Goal: Transaction & Acquisition: Purchase product/service

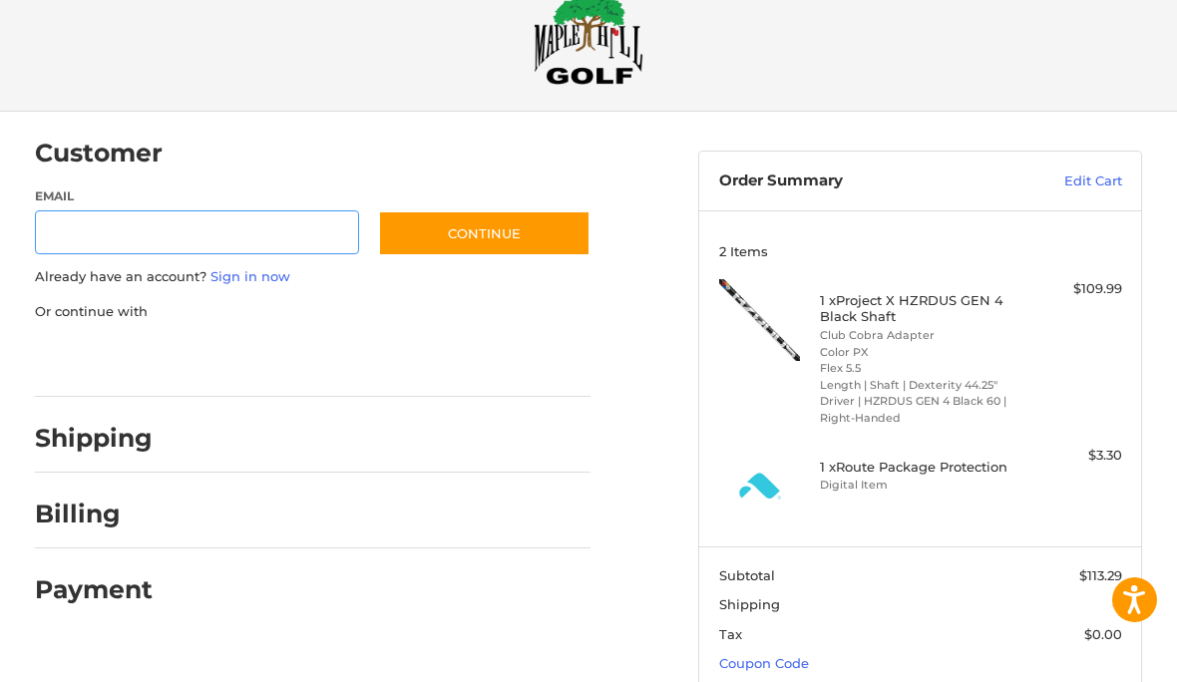
scroll to position [79, 0]
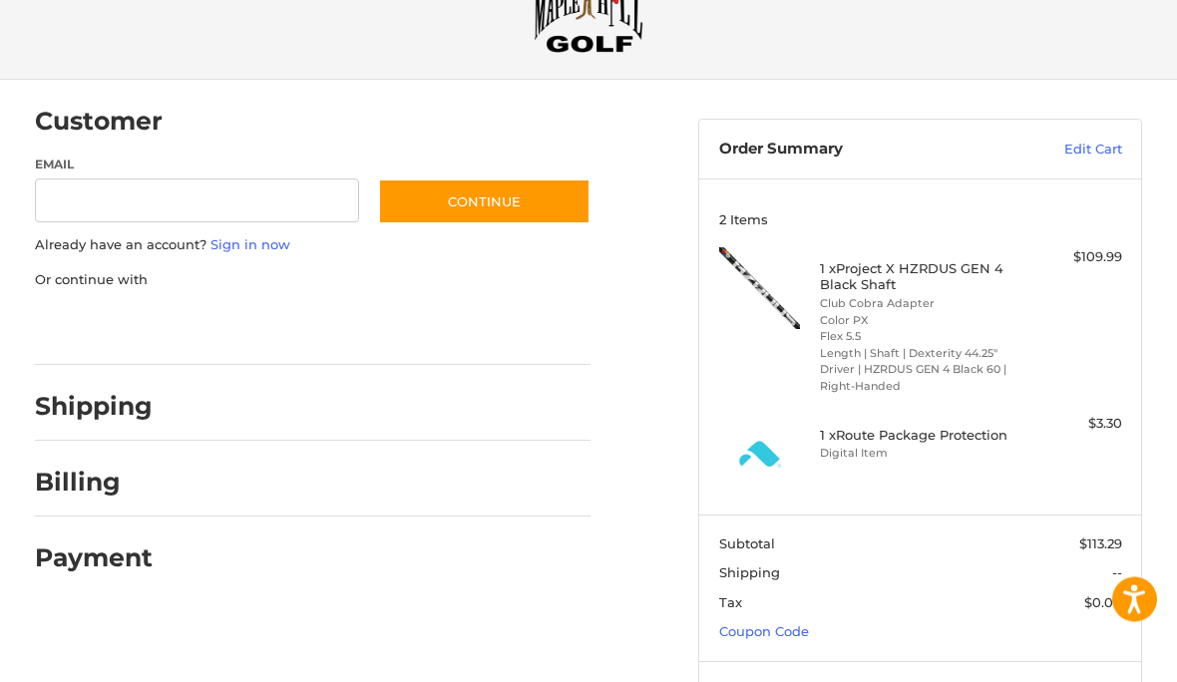
click at [786, 633] on link "Coupon Code" at bounding box center [764, 633] width 90 height 16
click at [836, 660] on input "Gift Certificate or Coupon Code" at bounding box center [863, 674] width 288 height 45
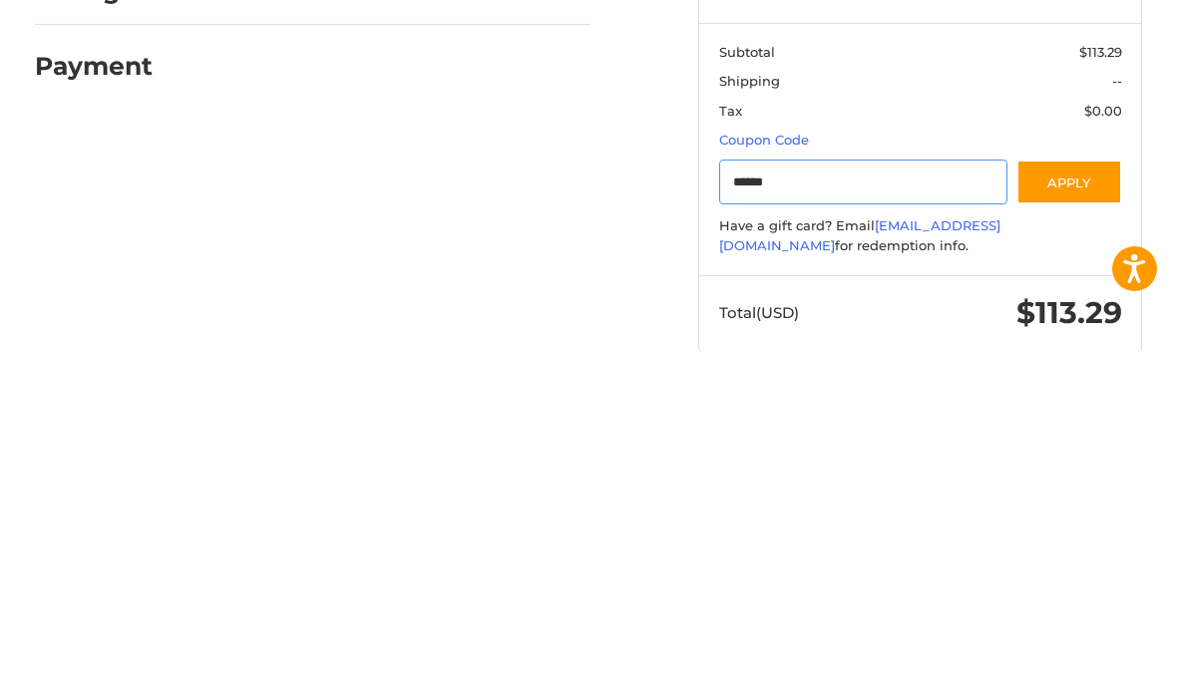
type input "******"
click at [1076, 491] on button "Apply" at bounding box center [1070, 513] width 106 height 45
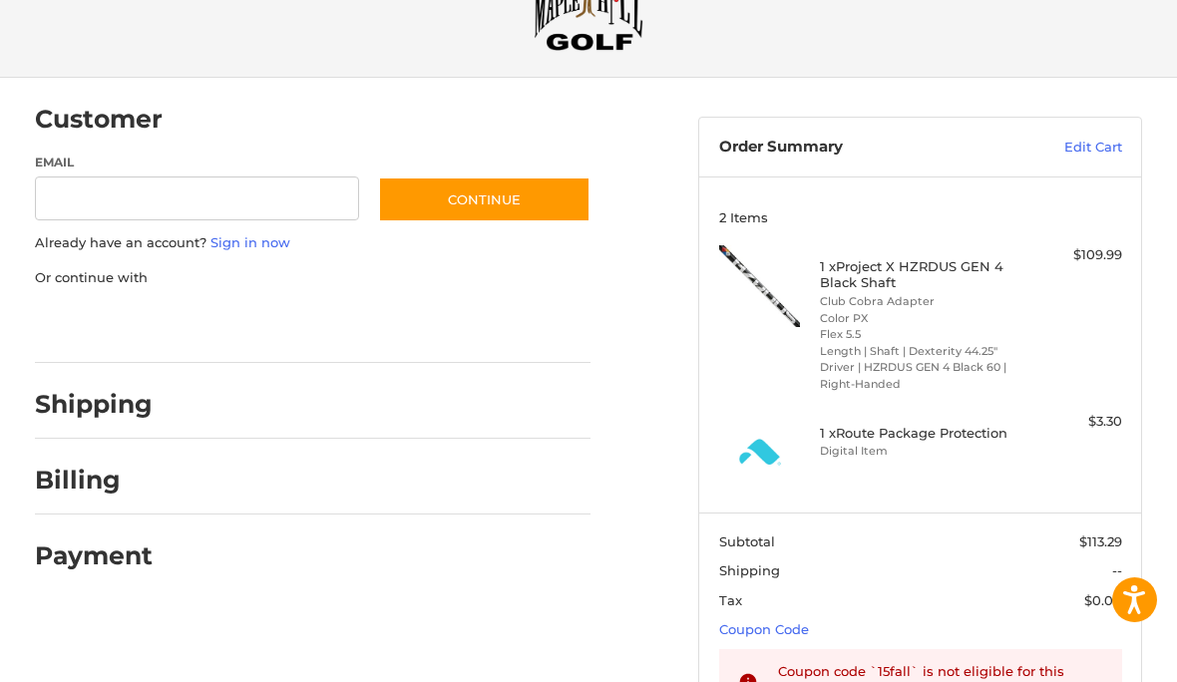
scroll to position [0, 0]
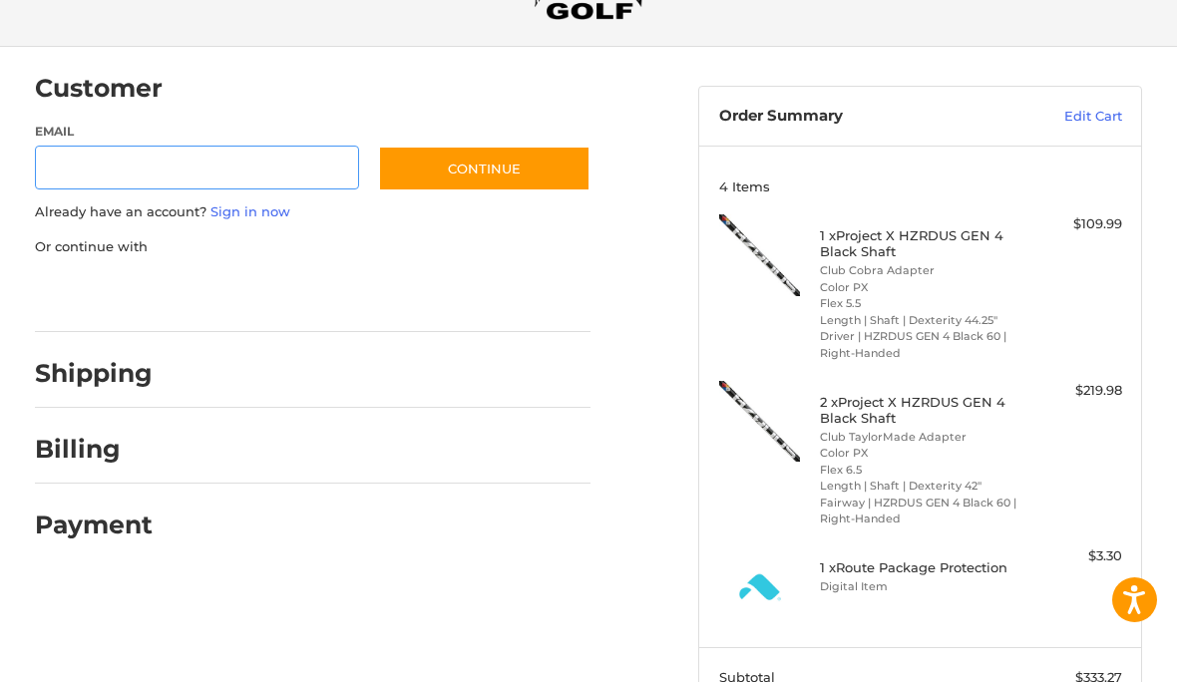
scroll to position [118, 0]
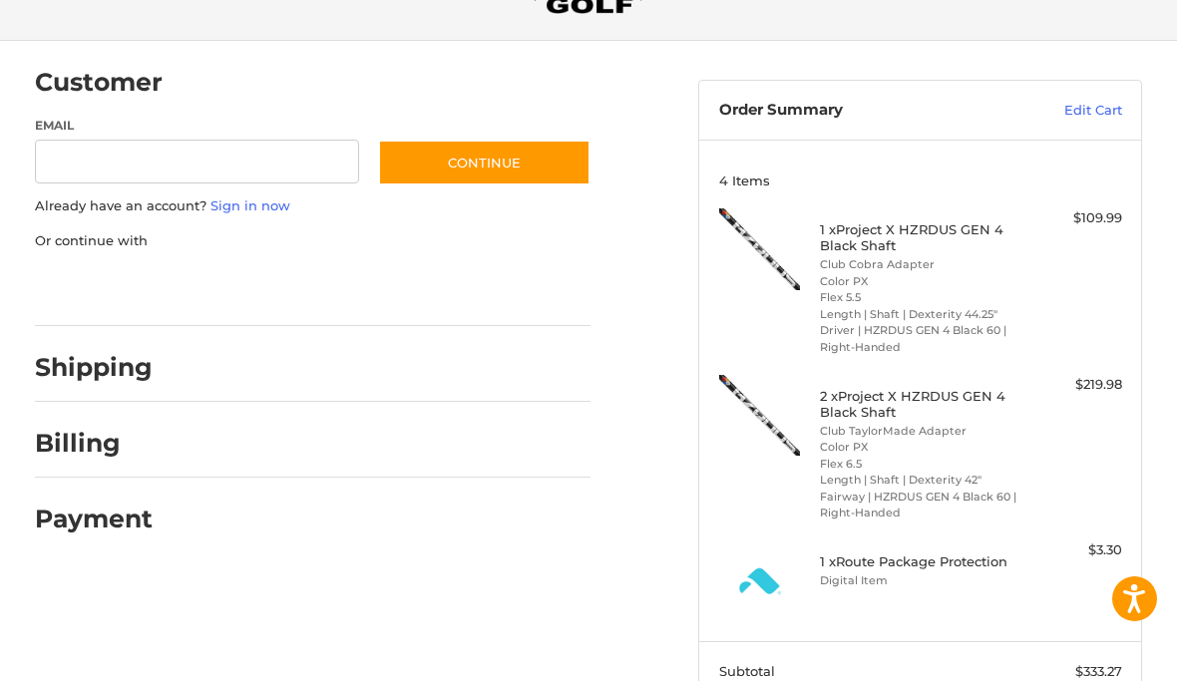
click at [1097, 102] on link "Edit Cart" at bounding box center [1058, 112] width 129 height 20
